Goal: Task Accomplishment & Management: Manage account settings

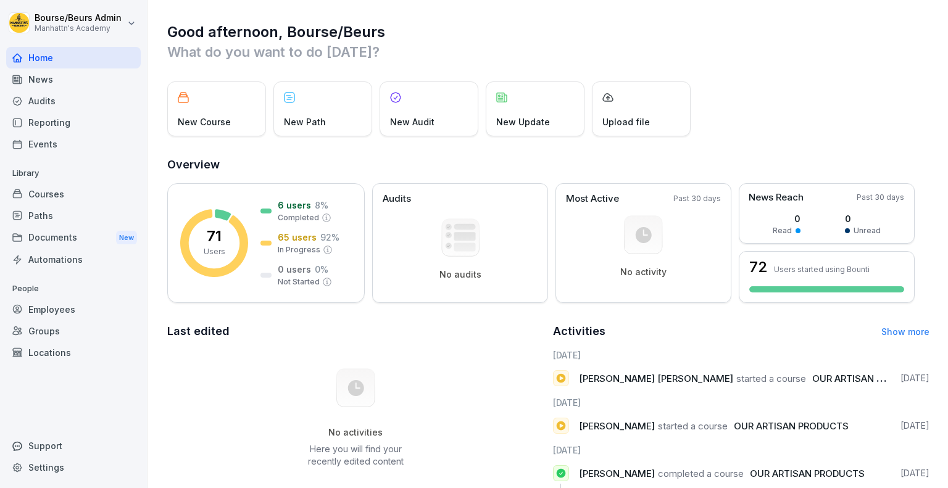
click at [57, 192] on div "Courses" at bounding box center [73, 194] width 135 height 22
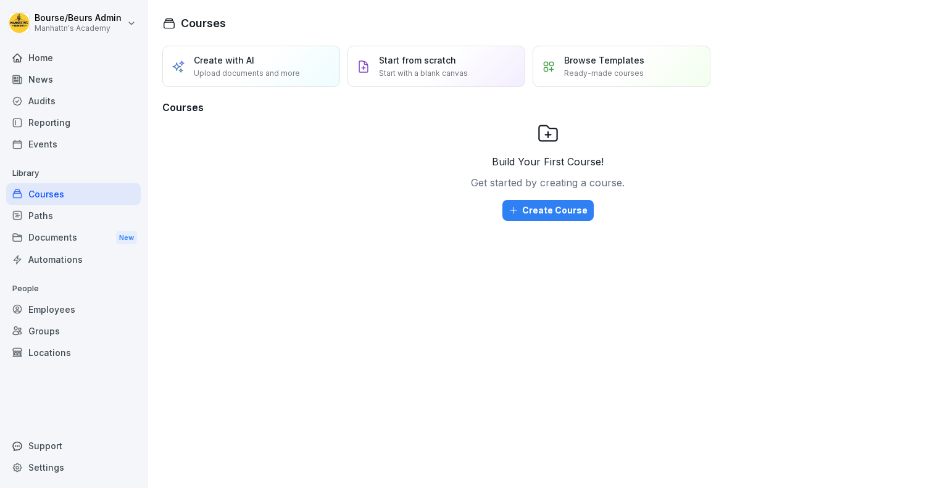
click at [45, 307] on div "Employees" at bounding box center [73, 310] width 135 height 22
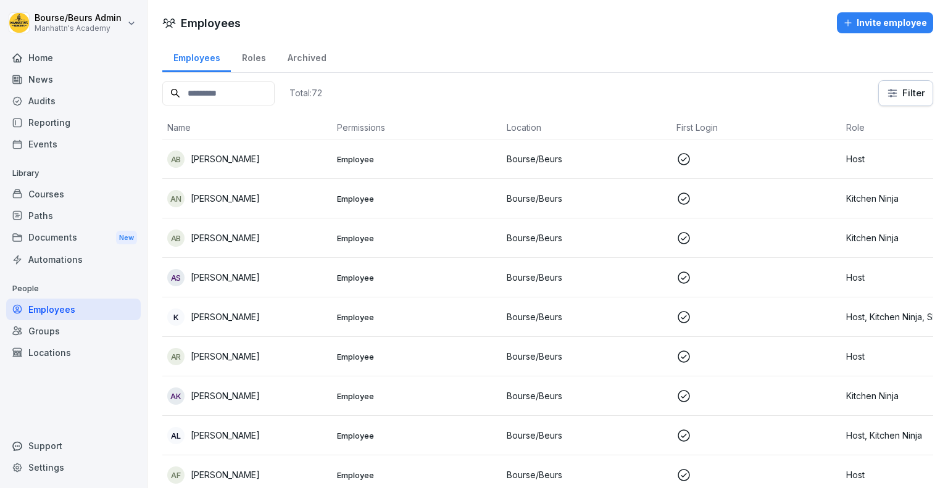
click at [889, 22] on div "Invite employee" at bounding box center [885, 23] width 84 height 14
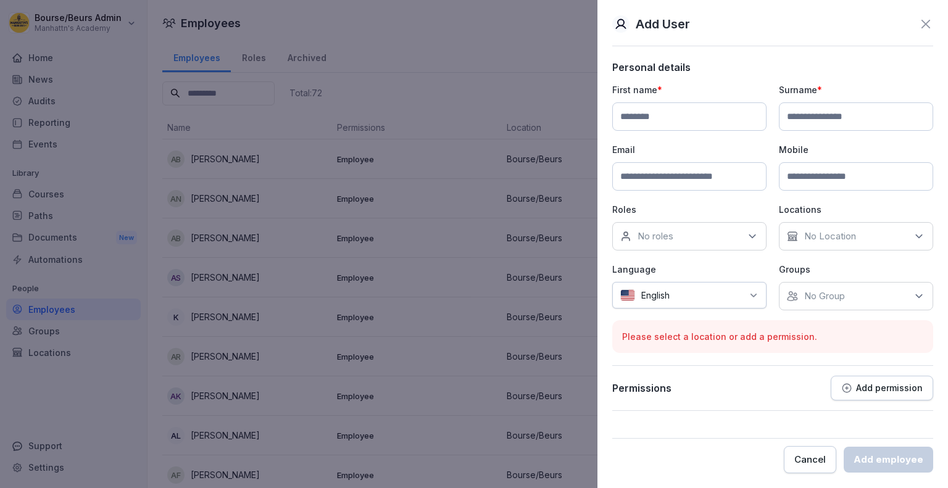
click at [698, 120] on input at bounding box center [689, 116] width 154 height 28
click at [751, 297] on icon at bounding box center [754, 296] width 10 height 10
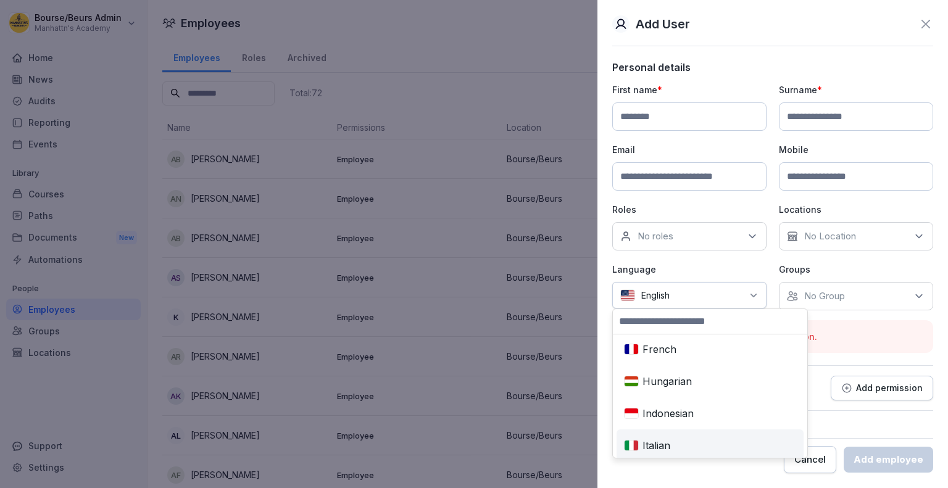
scroll to position [286, 0]
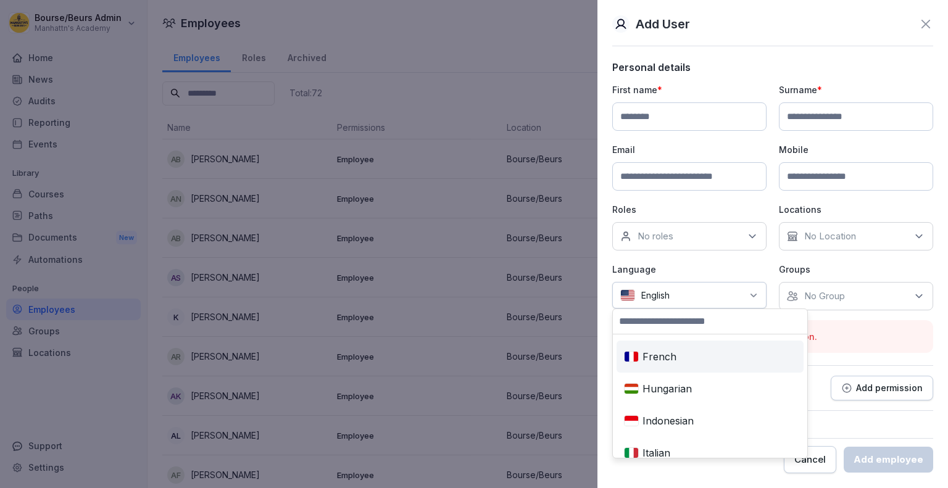
click at [672, 362] on div "French" at bounding box center [710, 356] width 182 height 27
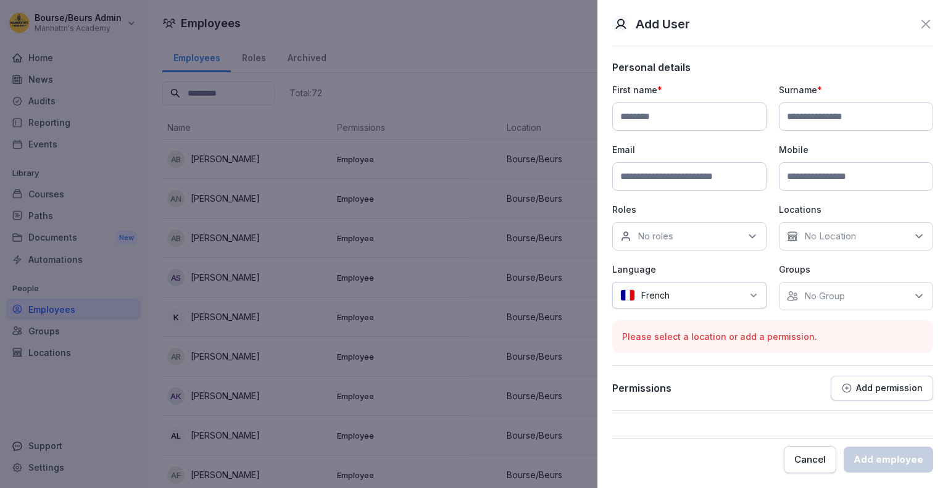
click at [899, 236] on div "No Location" at bounding box center [856, 236] width 154 height 28
click at [847, 299] on div "Bourse/Beurs" at bounding box center [859, 292] width 153 height 23
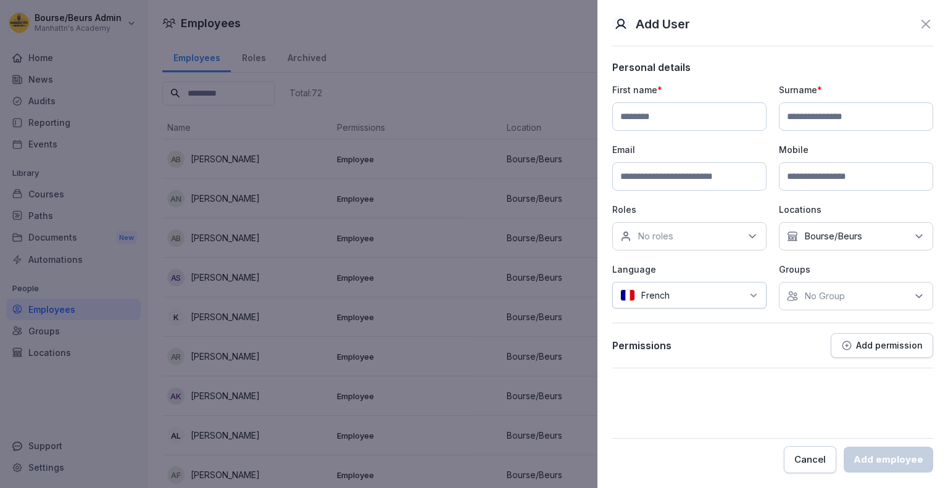
click at [752, 238] on icon at bounding box center [752, 236] width 12 height 12
click at [657, 298] on div "Host" at bounding box center [692, 292] width 153 height 23
click at [702, 124] on input at bounding box center [689, 116] width 154 height 28
type input "*"
type input "**********"
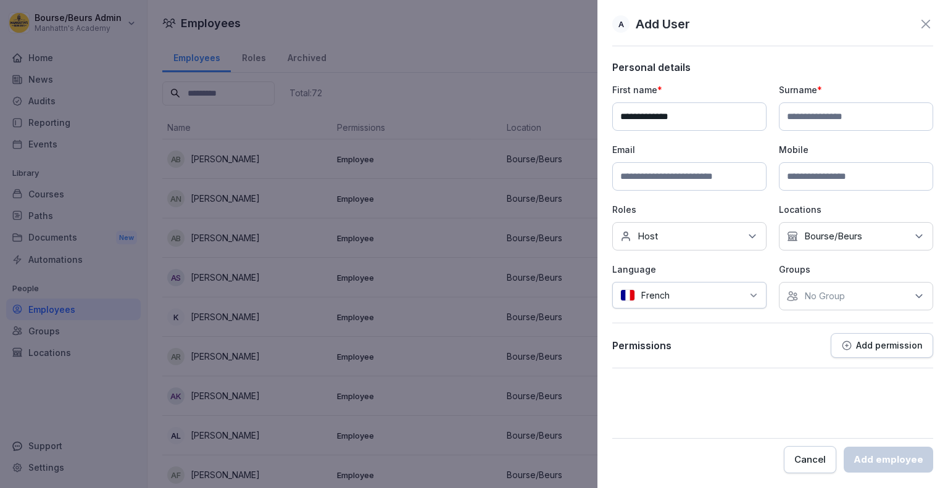
click at [808, 114] on input at bounding box center [856, 116] width 154 height 28
type input "*"
type input "*****"
click at [722, 175] on input at bounding box center [689, 176] width 154 height 28
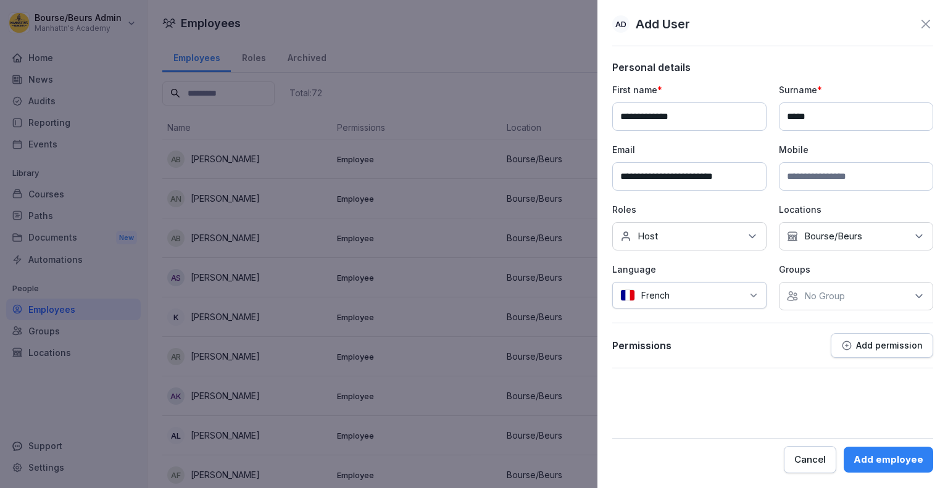
type input "**********"
click at [809, 178] on input at bounding box center [856, 176] width 154 height 28
click at [842, 177] on input at bounding box center [856, 176] width 154 height 28
click at [872, 177] on input at bounding box center [856, 176] width 154 height 28
type input "**********"
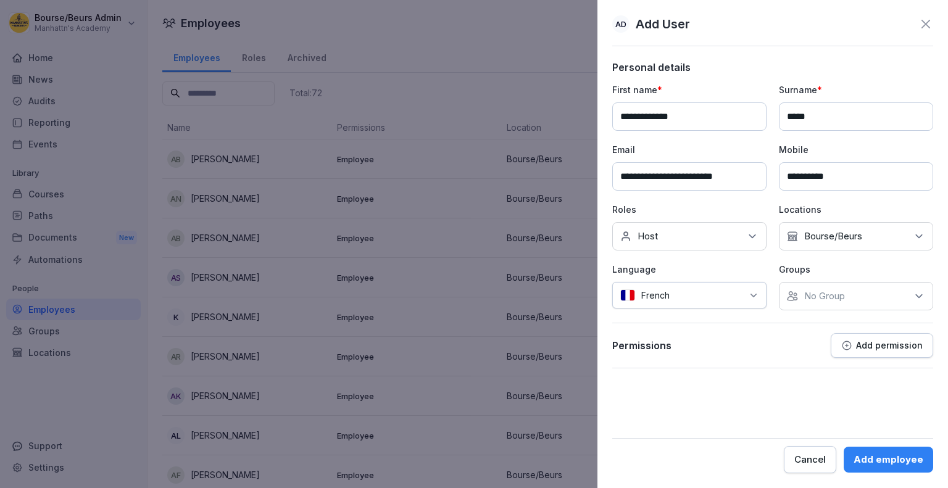
click at [916, 296] on icon at bounding box center [919, 296] width 12 height 12
click at [804, 353] on div "Bourse/Beurs" at bounding box center [859, 351] width 153 height 23
click at [733, 343] on div "Permissions Add permission" at bounding box center [772, 345] width 321 height 25
drag, startPoint x: 911, startPoint y: 1, endPoint x: 733, endPoint y: 415, distance: 451.5
click at [733, 415] on form "**********" at bounding box center [772, 267] width 321 height 412
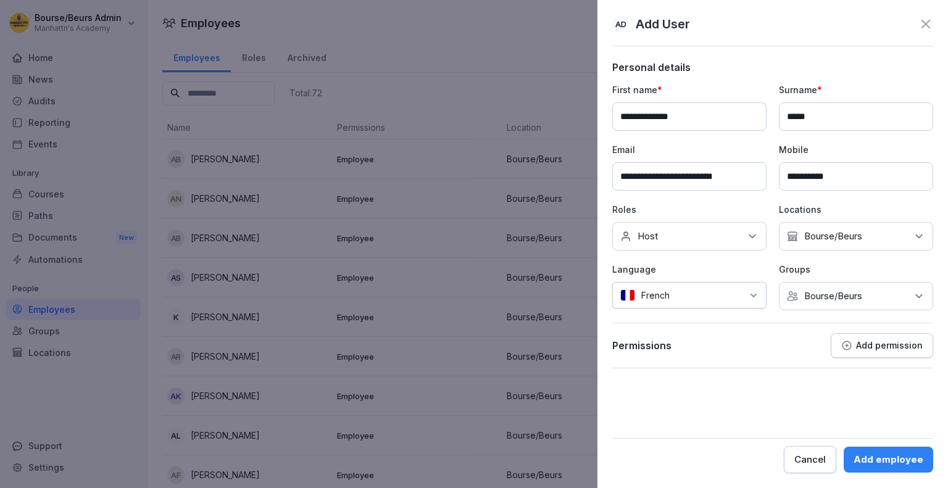
click at [875, 456] on div "Add employee" at bounding box center [889, 460] width 70 height 14
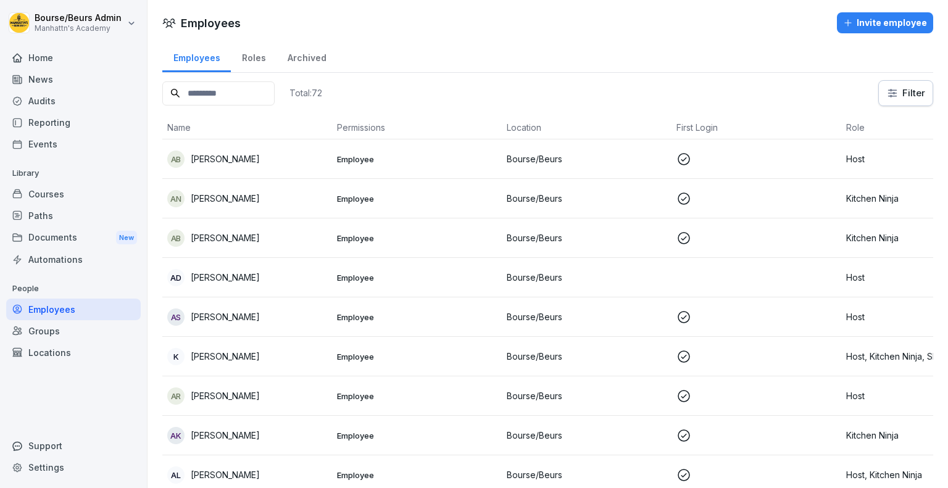
click at [256, 93] on input at bounding box center [218, 93] width 112 height 24
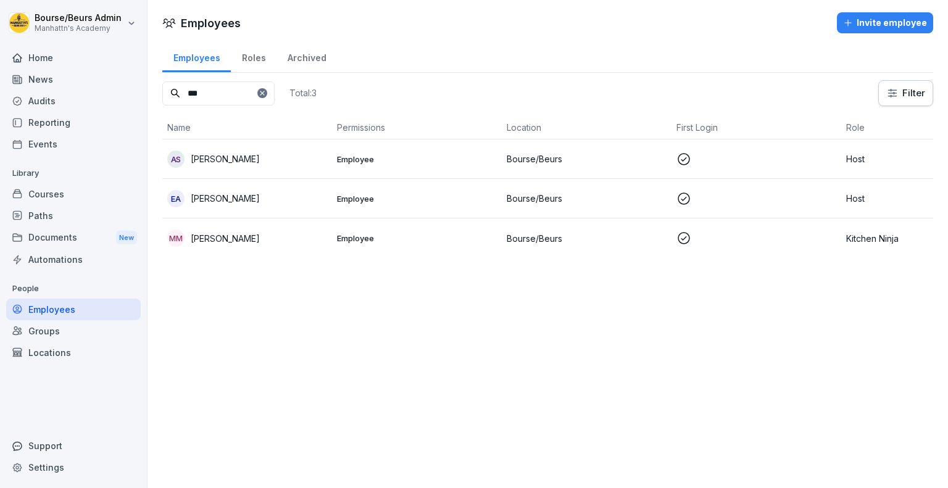
click at [256, 93] on input "***" at bounding box center [218, 93] width 112 height 24
click at [477, 160] on p "Employee" at bounding box center [417, 159] width 160 height 11
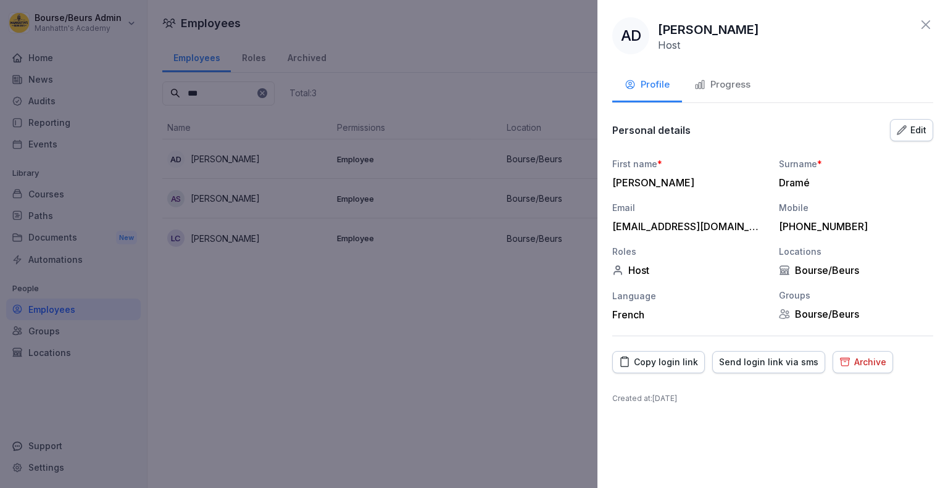
click at [754, 364] on div "Send login link via sms" at bounding box center [768, 363] width 99 height 14
click at [662, 362] on div "Copy login link" at bounding box center [658, 363] width 79 height 14
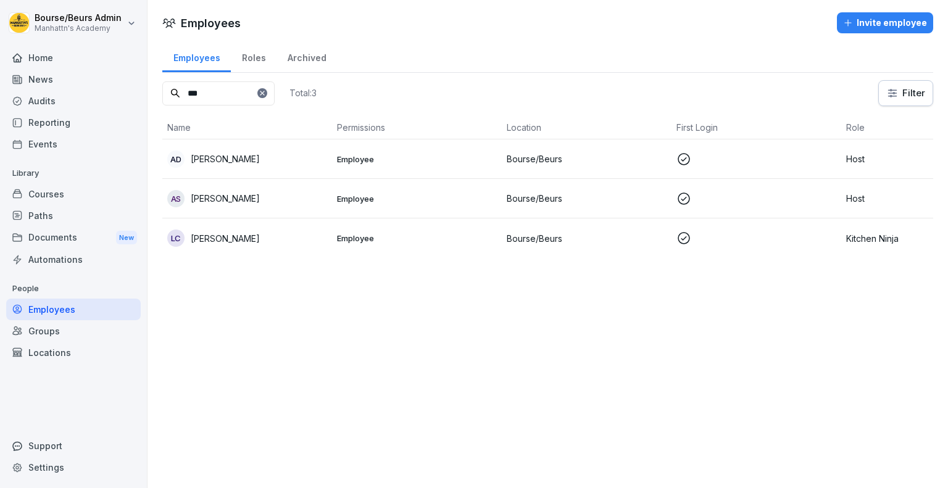
click at [42, 308] on div "Employees" at bounding box center [73, 310] width 135 height 22
click at [230, 97] on input "***" at bounding box center [218, 93] width 112 height 24
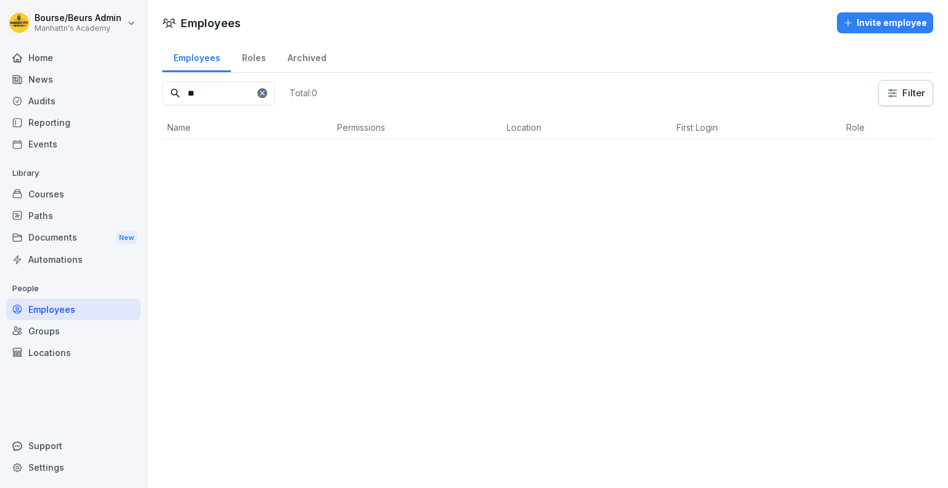
type input "*"
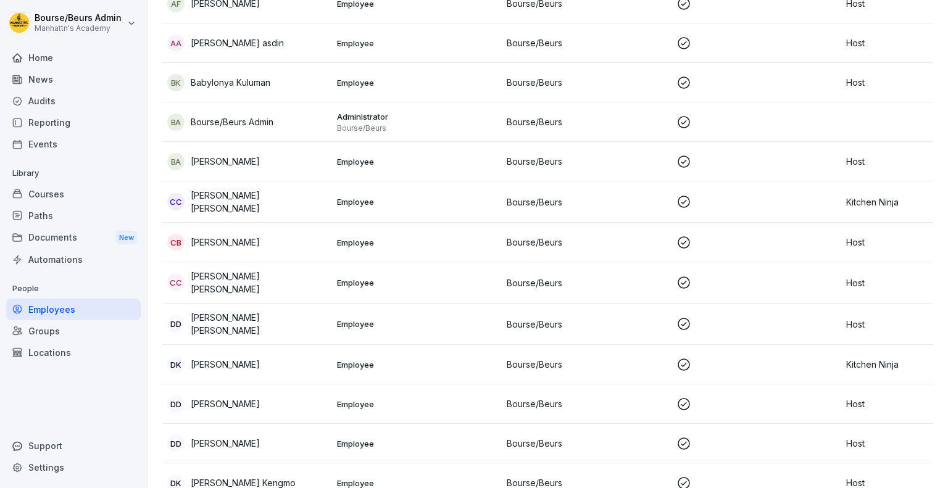
scroll to position [514, 0]
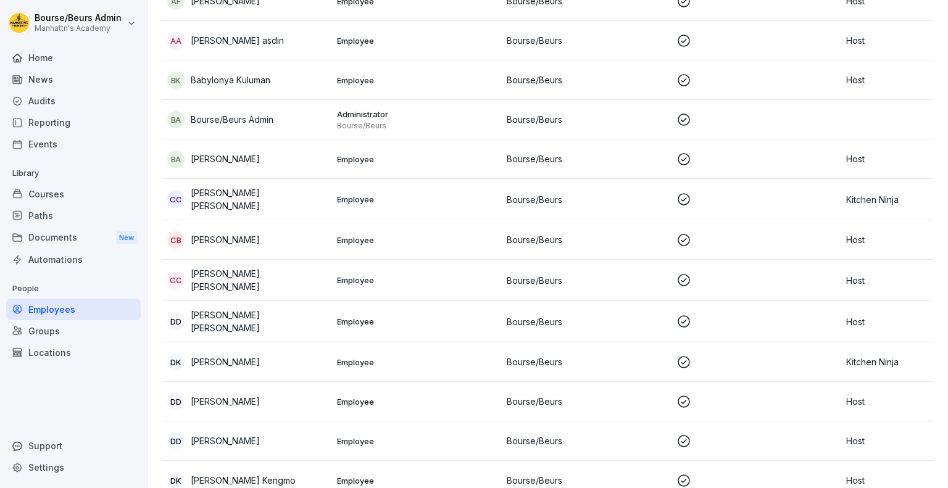
click at [248, 165] on div "bA buket Ahmed" at bounding box center [247, 159] width 160 height 17
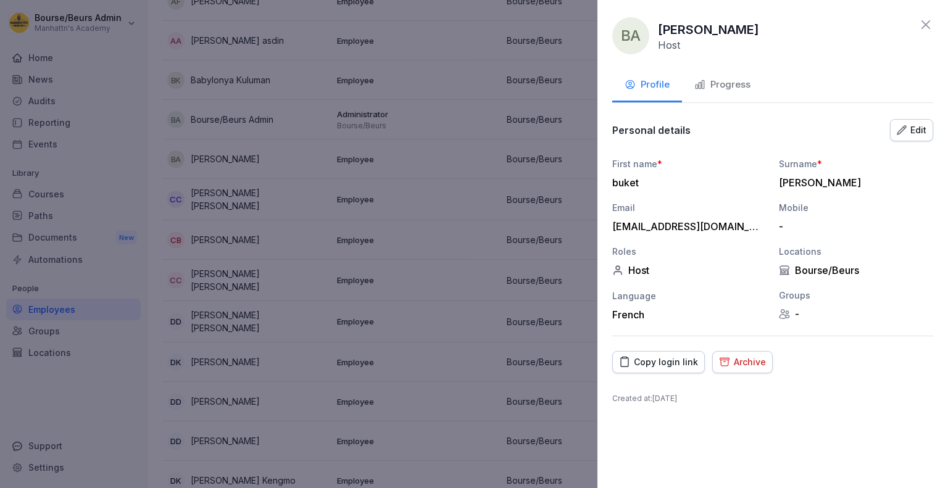
click at [723, 365] on icon "button" at bounding box center [724, 362] width 11 height 12
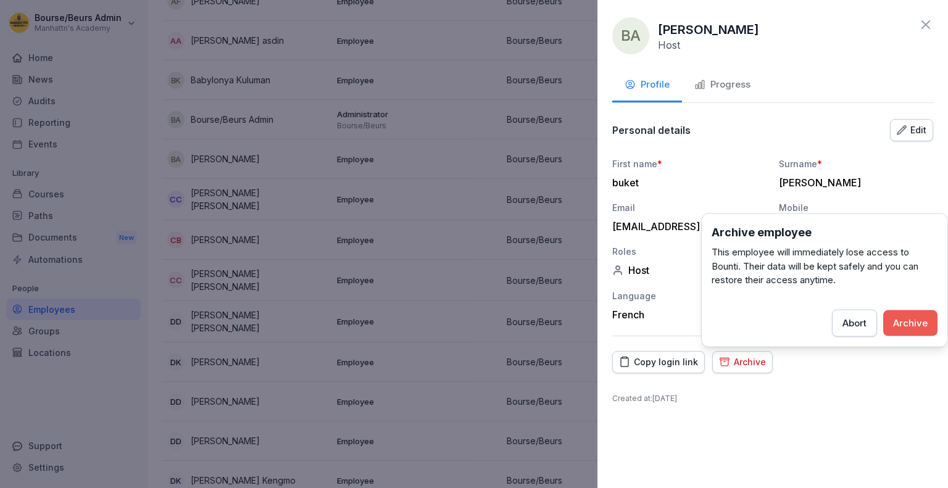
click at [914, 321] on div "Archive" at bounding box center [910, 323] width 35 height 14
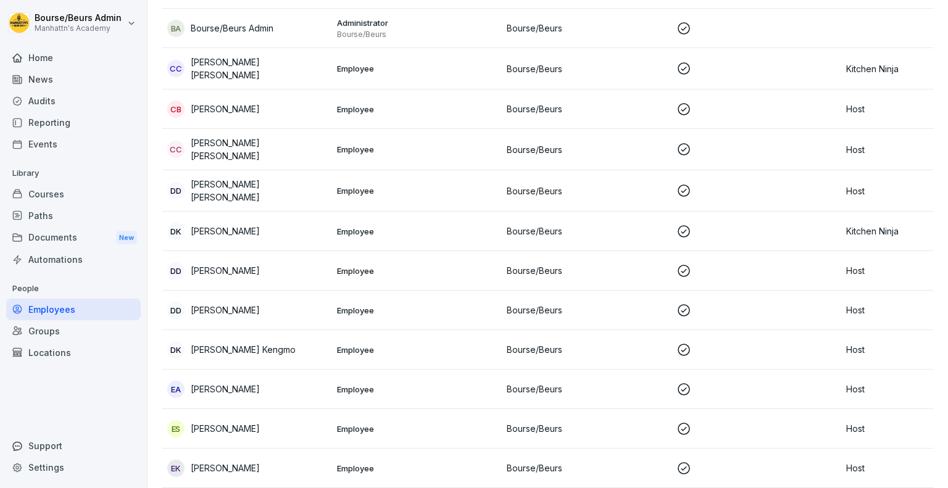
scroll to position [606, 0]
click at [340, 271] on td "Employee" at bounding box center [417, 270] width 170 height 40
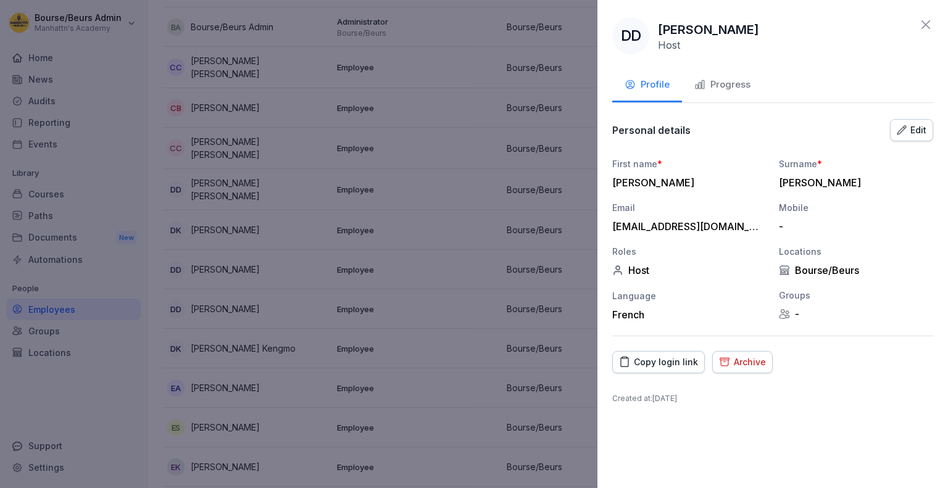
click at [742, 365] on div "Archive" at bounding box center [742, 363] width 47 height 14
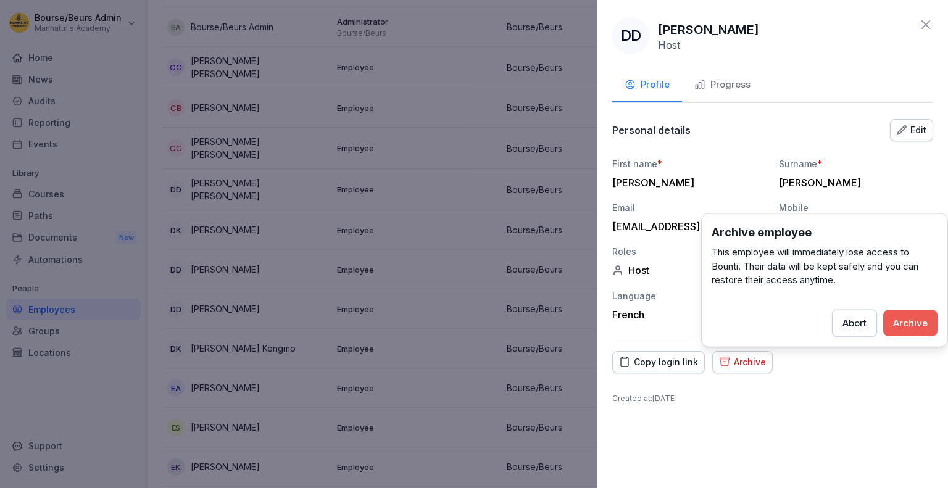
click at [906, 323] on div "Archive" at bounding box center [910, 323] width 35 height 14
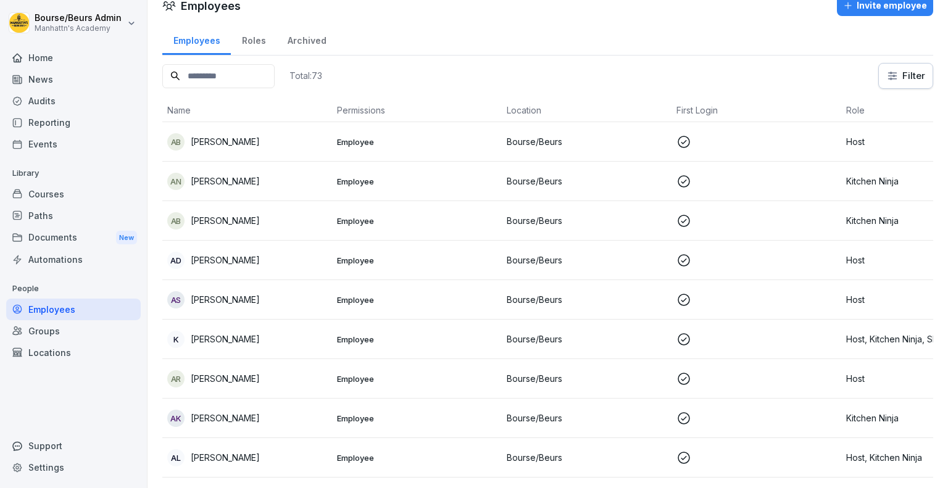
scroll to position [0, 7]
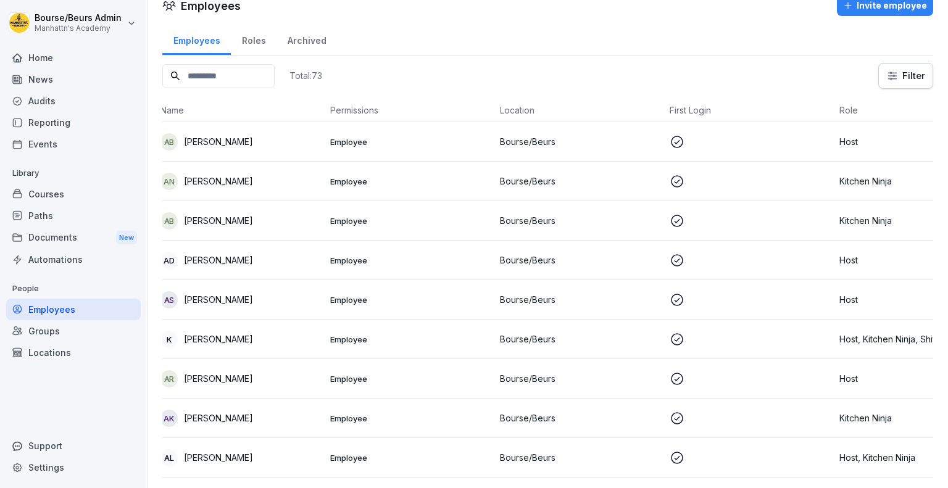
click at [249, 254] on p "Aminata-Aliya Dramé" at bounding box center [218, 260] width 69 height 13
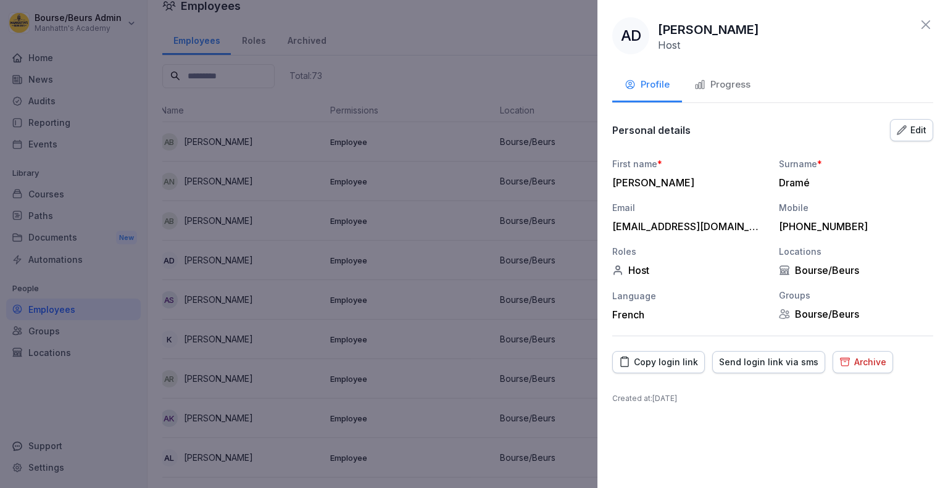
click at [711, 89] on div "Progress" at bounding box center [722, 85] width 56 height 14
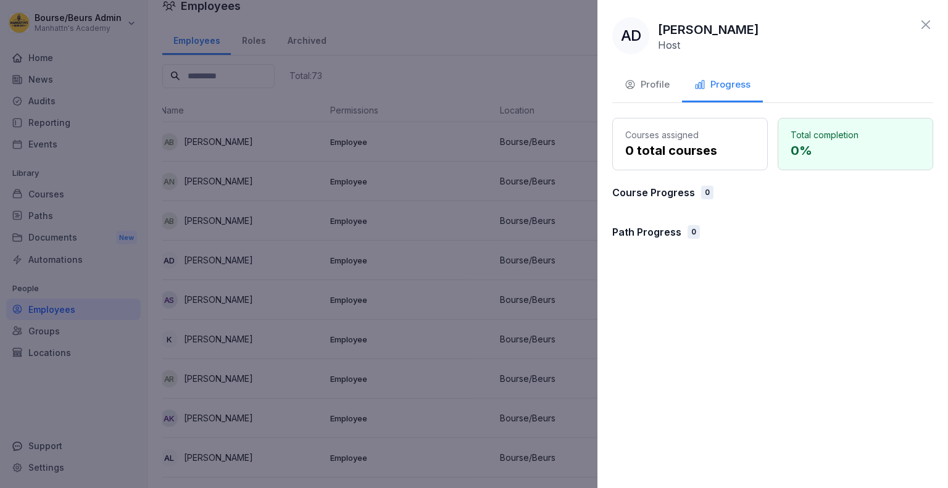
click at [660, 91] on div "Profile" at bounding box center [647, 85] width 45 height 14
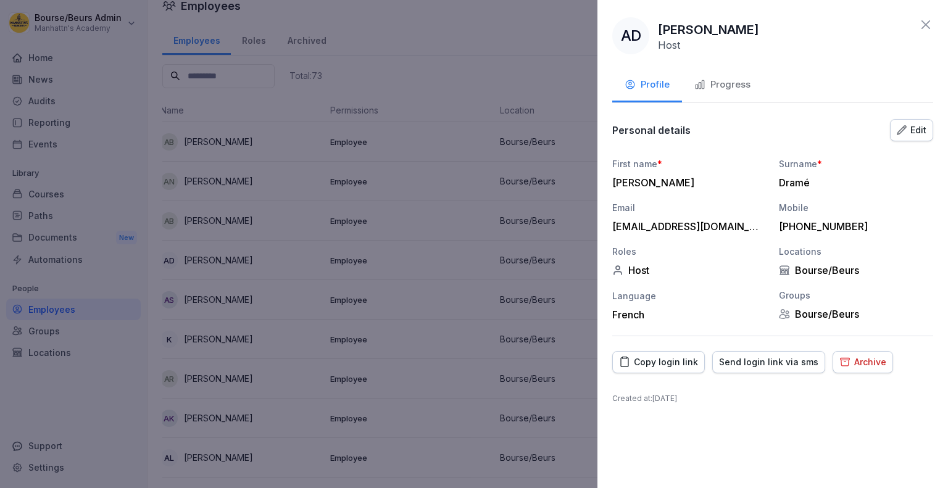
click at [897, 133] on icon "button" at bounding box center [901, 129] width 9 height 9
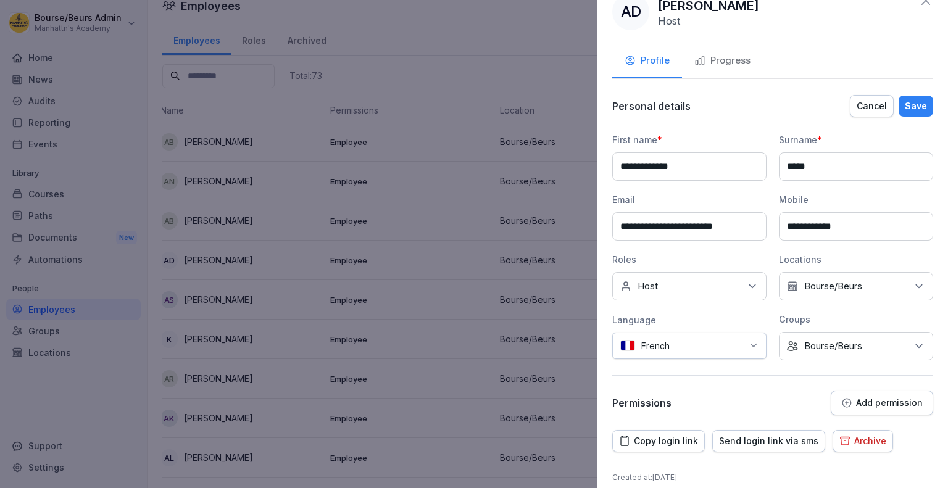
scroll to position [34, 0]
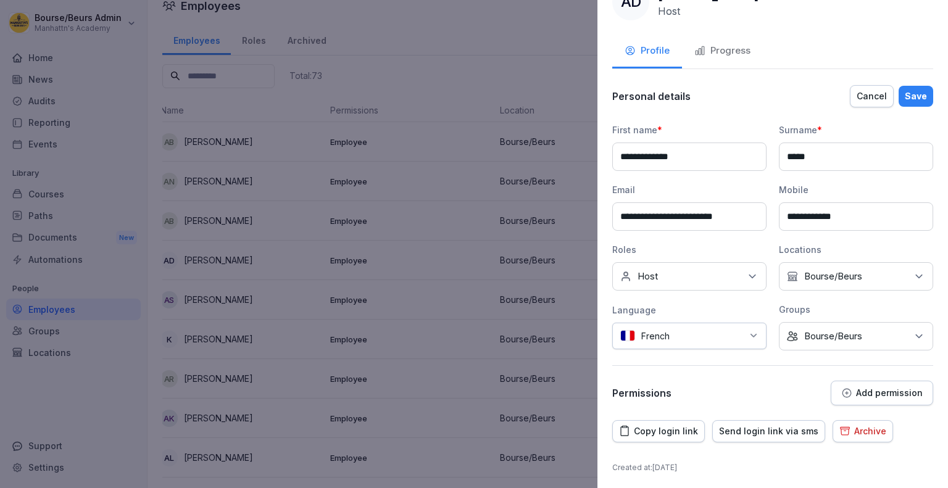
click at [751, 274] on icon at bounding box center [752, 276] width 12 height 12
click at [662, 333] on div "Host" at bounding box center [692, 331] width 153 height 23
click at [806, 376] on div "**********" at bounding box center [772, 245] width 321 height 322
click at [843, 391] on icon "button" at bounding box center [847, 393] width 9 height 9
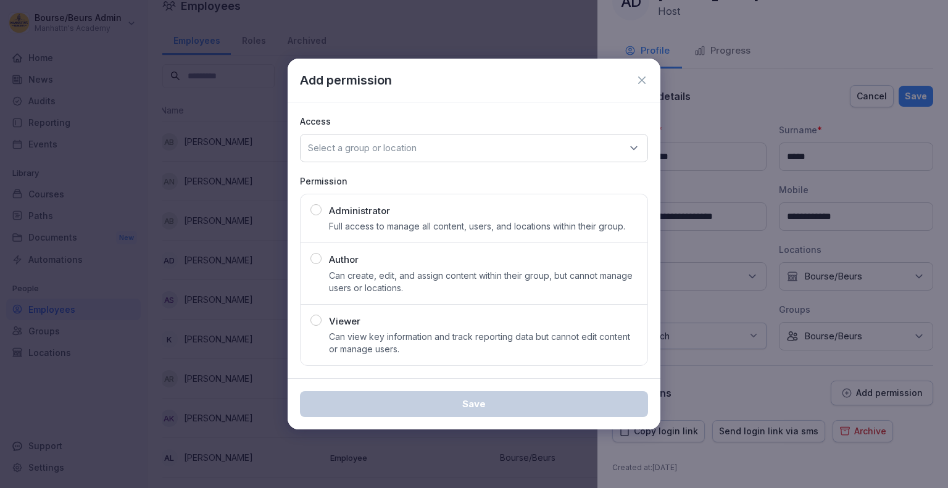
click at [629, 153] on icon at bounding box center [634, 148] width 12 height 12
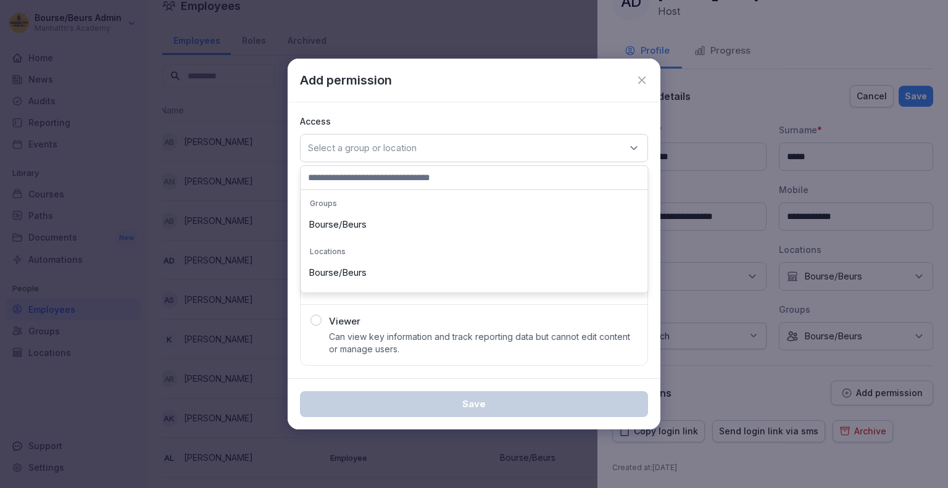
click at [370, 222] on div "Bourse/Beurs" at bounding box center [474, 224] width 341 height 23
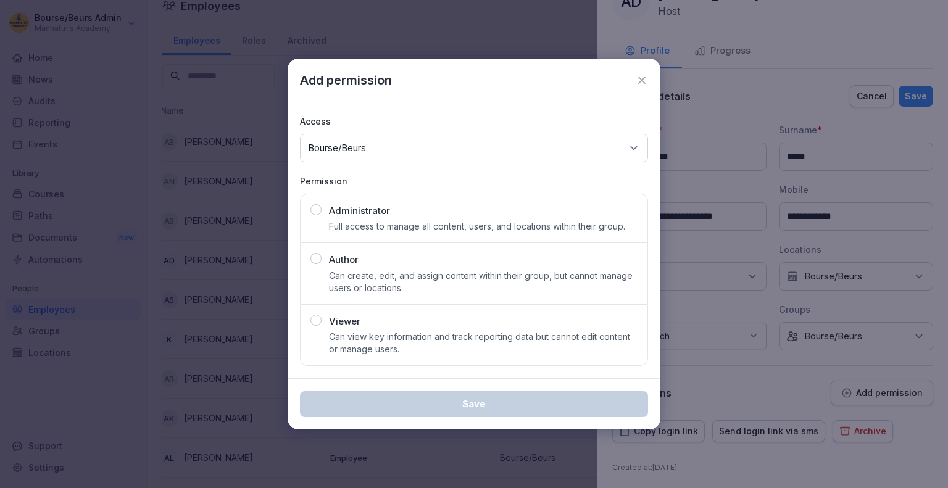
click at [641, 81] on icon at bounding box center [641, 80] width 7 height 7
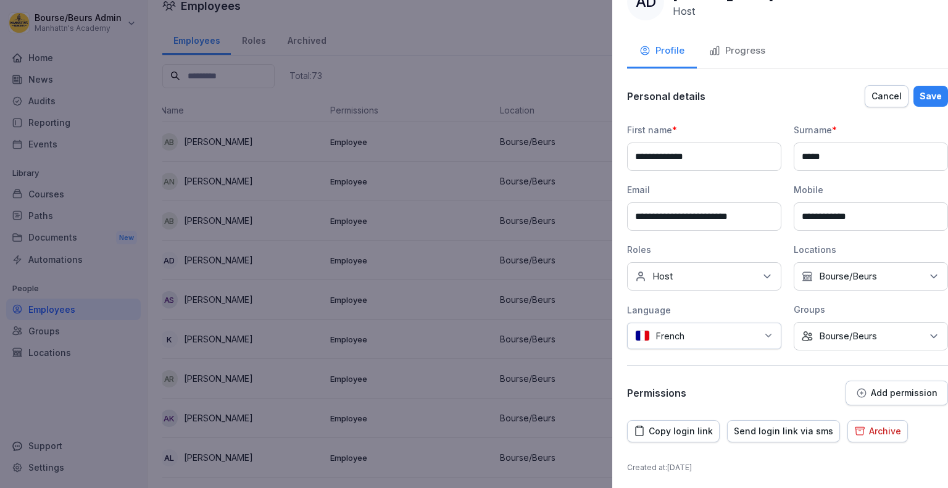
click at [577, 54] on div at bounding box center [474, 244] width 948 height 488
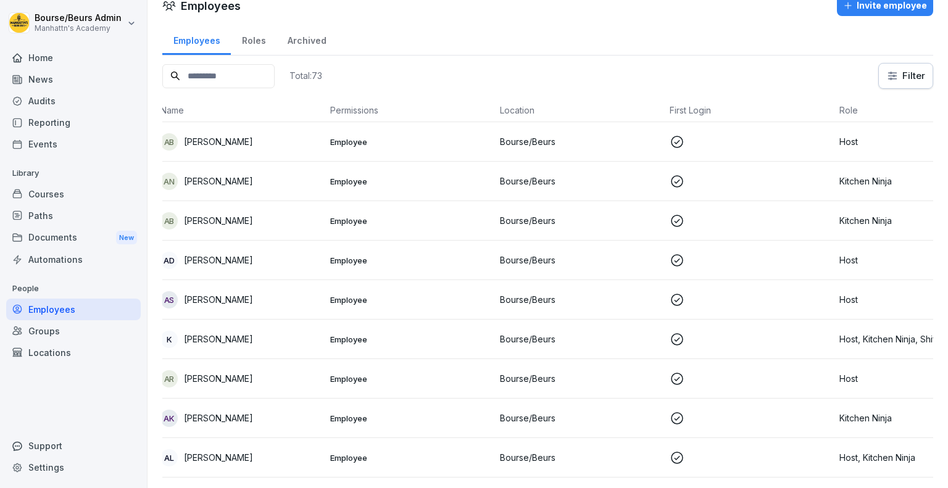
scroll to position [0, 0]
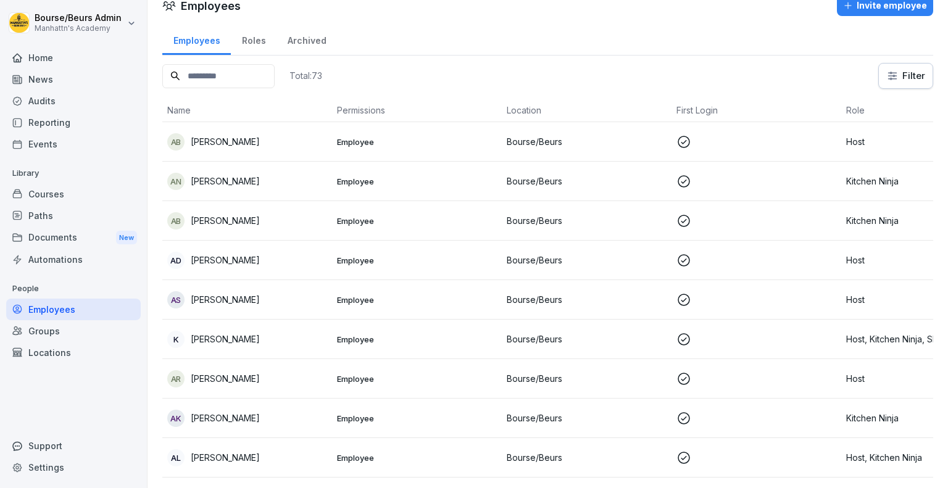
click at [80, 189] on div "Courses" at bounding box center [73, 194] width 135 height 22
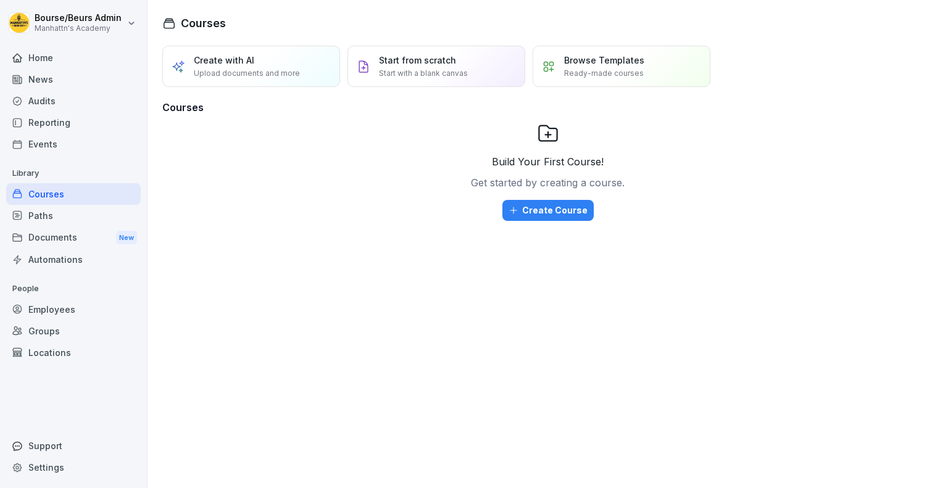
click at [89, 223] on div "Paths" at bounding box center [73, 216] width 135 height 22
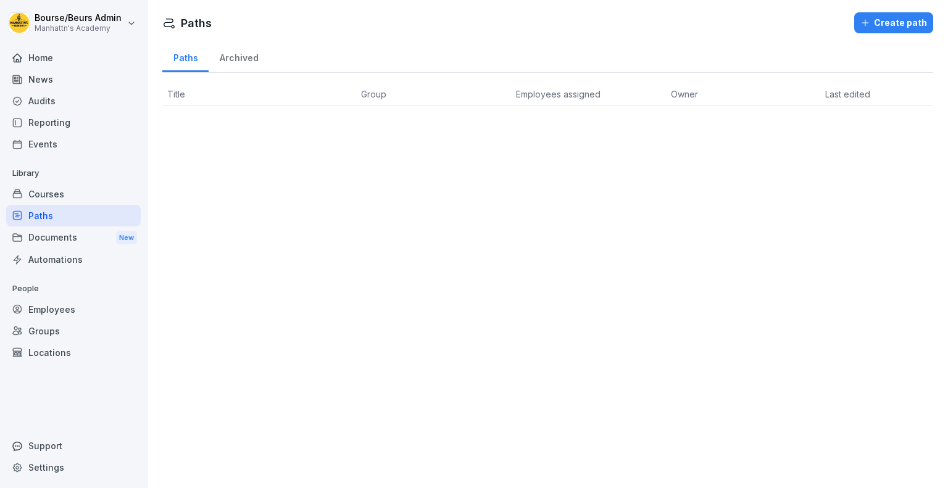
click at [64, 304] on div "Employees" at bounding box center [73, 310] width 135 height 22
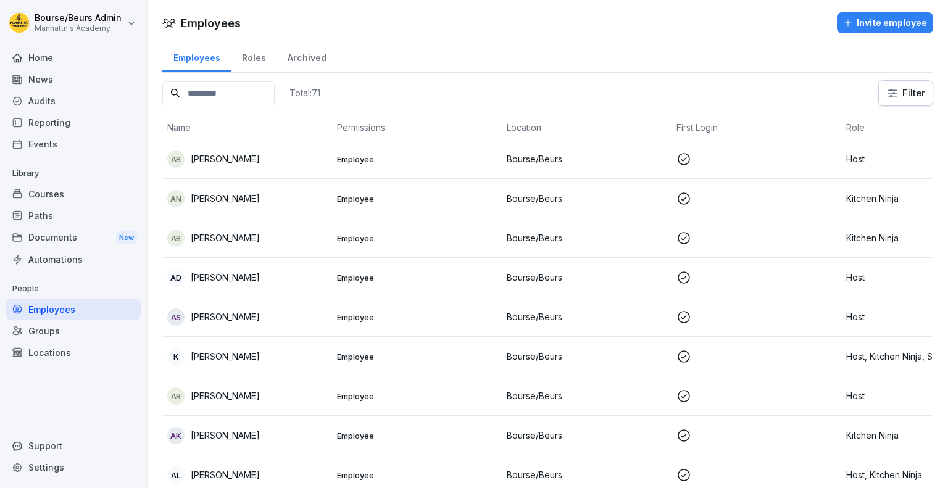
click at [260, 277] on p "Aminata-Aliya Dramé" at bounding box center [225, 277] width 69 height 13
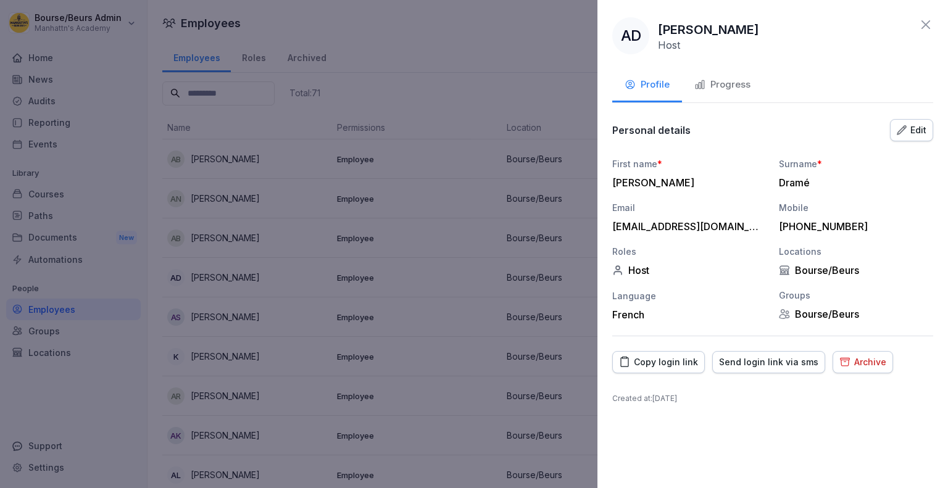
click at [727, 71] on button "Progress" at bounding box center [722, 85] width 81 height 33
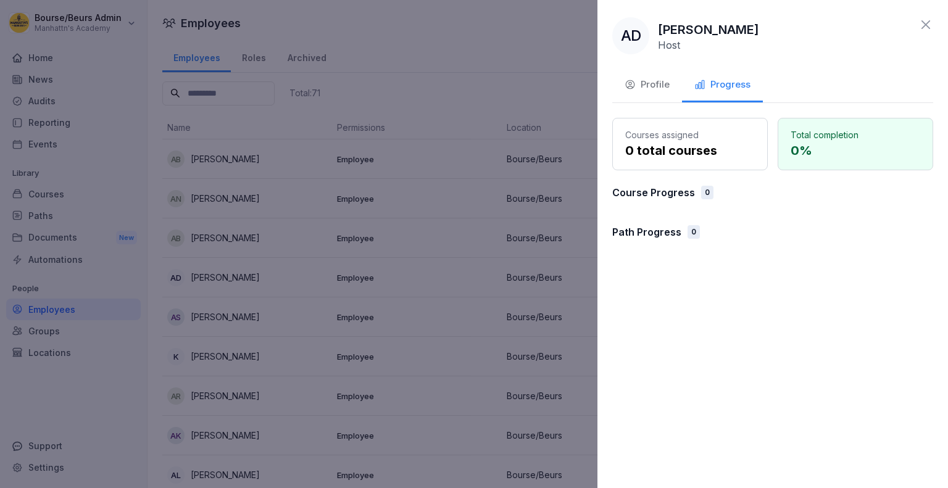
click at [682, 74] on button "Progress" at bounding box center [722, 85] width 81 height 33
click at [655, 88] on div "Profile" at bounding box center [647, 85] width 45 height 14
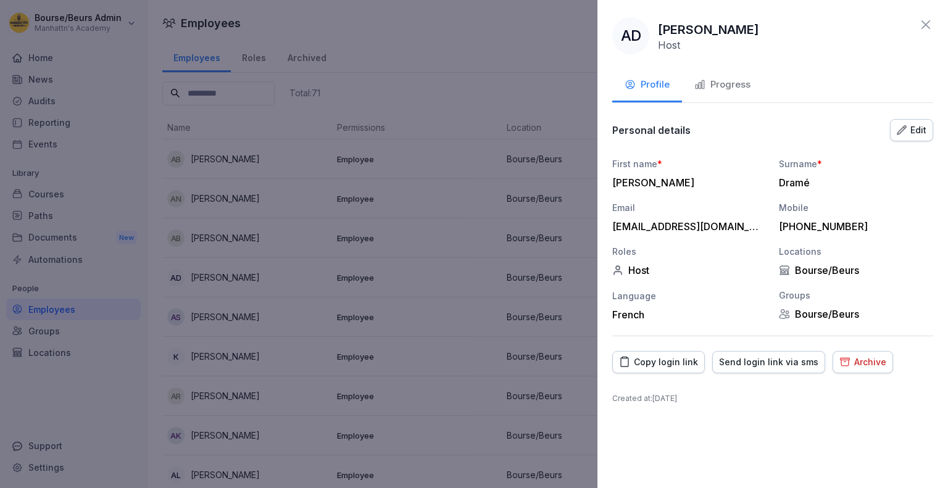
click at [923, 22] on icon at bounding box center [926, 24] width 9 height 9
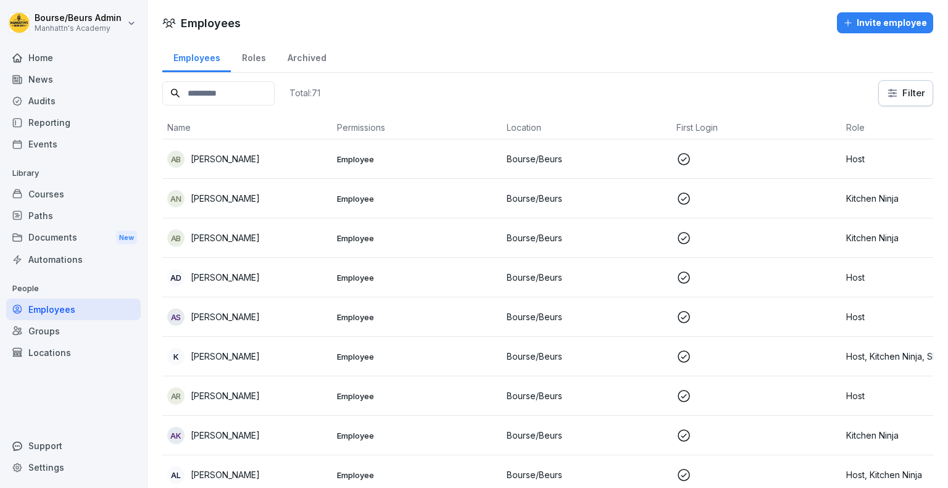
click at [267, 96] on input at bounding box center [218, 93] width 112 height 24
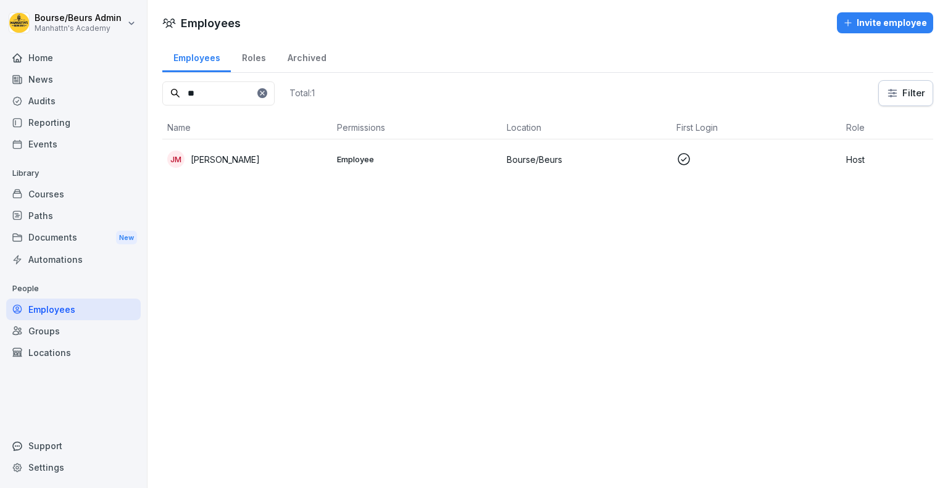
type input "*"
